Goal: Navigation & Orientation: Find specific page/section

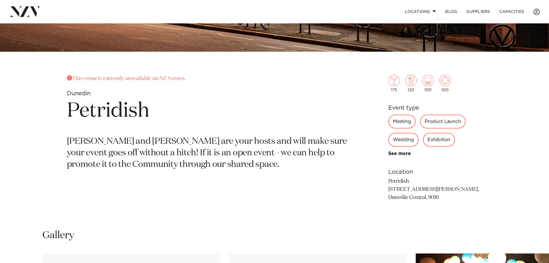
scroll to position [231, 0]
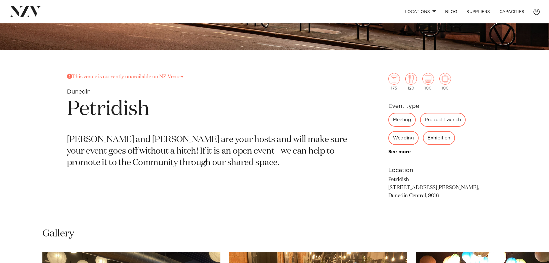
drag, startPoint x: 406, startPoint y: 182, endPoint x: 425, endPoint y: 182, distance: 19.7
click at [425, 182] on p "Petridish [STREET_ADDRESS][PERSON_NAME], [GEOGRAPHIC_DATA], 9016" at bounding box center [436, 188] width 94 height 24
click at [427, 183] on p "Petridish [STREET_ADDRESS][PERSON_NAME], [GEOGRAPHIC_DATA], 9016" at bounding box center [436, 188] width 94 height 24
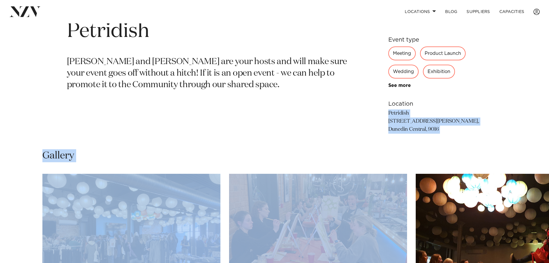
scroll to position [313, 0]
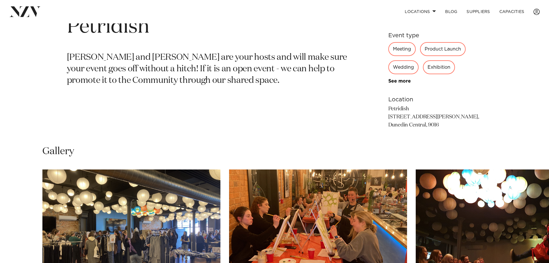
click at [352, 145] on div "Gallery" at bounding box center [274, 151] width 465 height 13
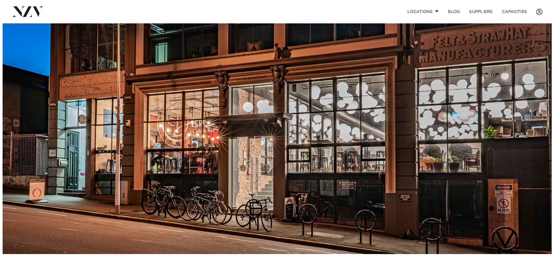
scroll to position [0, 0]
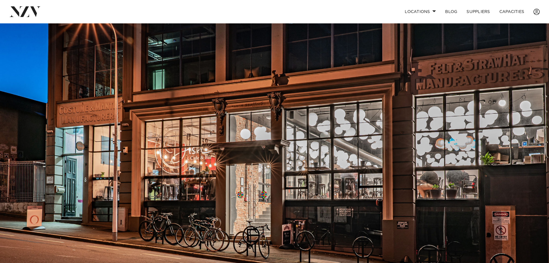
click at [264, 177] on img at bounding box center [274, 152] width 549 height 258
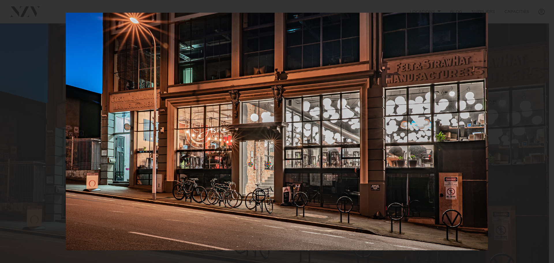
click at [264, 177] on div at bounding box center [277, 131] width 554 height 263
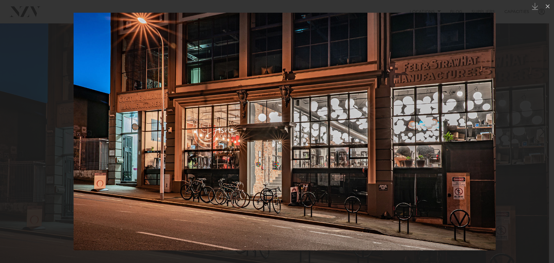
click at [270, 240] on img at bounding box center [285, 132] width 422 height 238
